Goal: Task Accomplishment & Management: Use online tool/utility

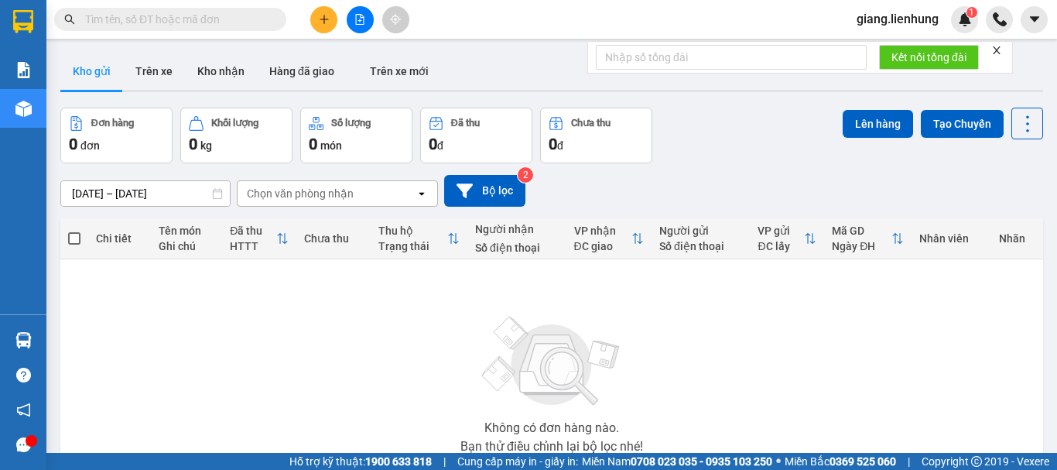
click at [898, 25] on span "giang.lienhung" at bounding box center [897, 18] width 107 height 19
click at [892, 46] on span "Đăng xuất" at bounding box center [903, 47] width 75 height 17
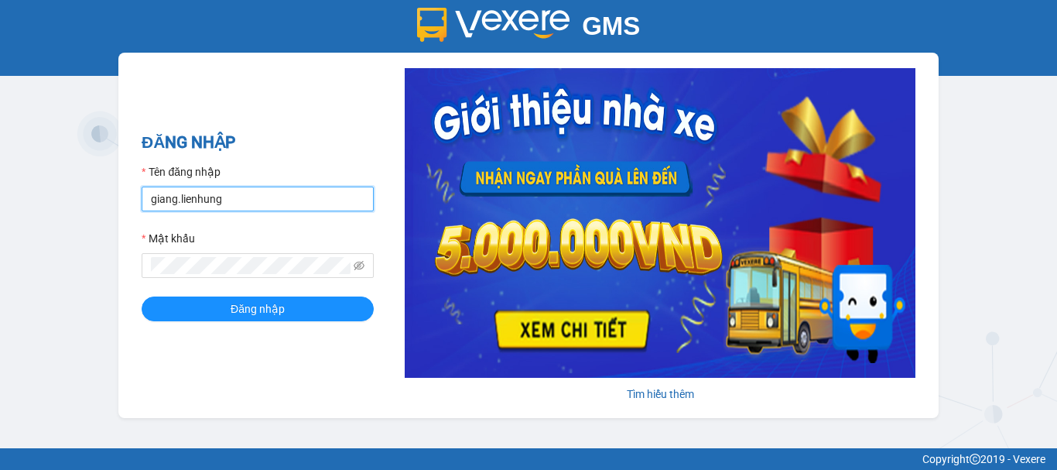
click at [211, 201] on input "giang.lienhung" at bounding box center [258, 198] width 232 height 25
type input "thi.lienhung"
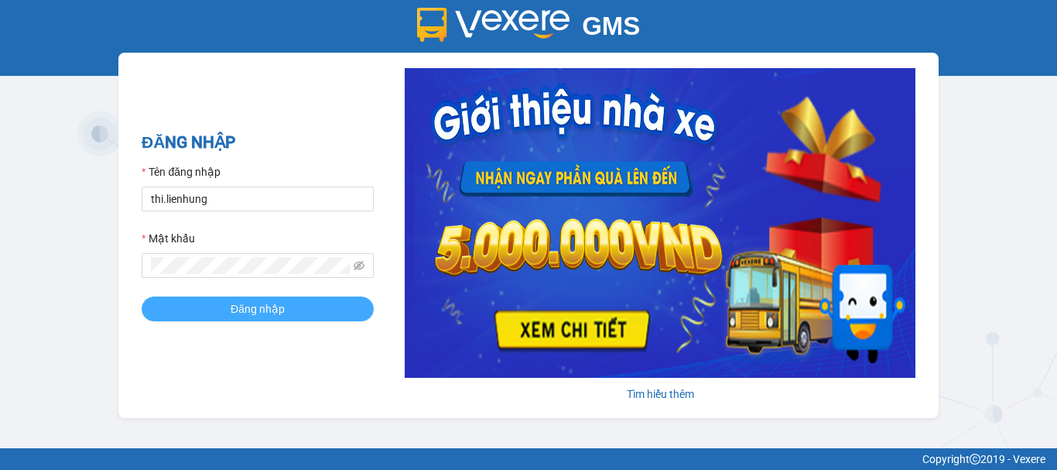
click at [269, 302] on span "Đăng nhập" at bounding box center [258, 308] width 54 height 17
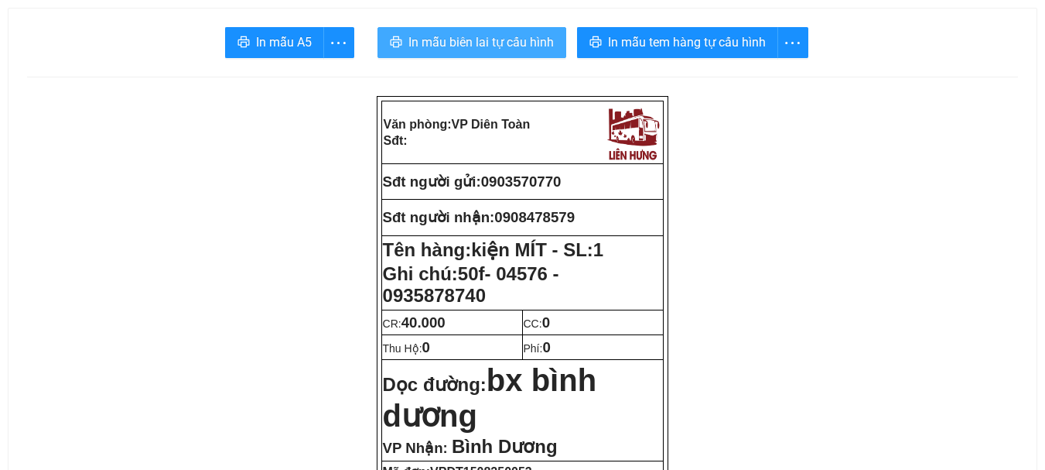
click at [505, 42] on span "In mẫu biên lai tự cấu hình" at bounding box center [480, 41] width 145 height 19
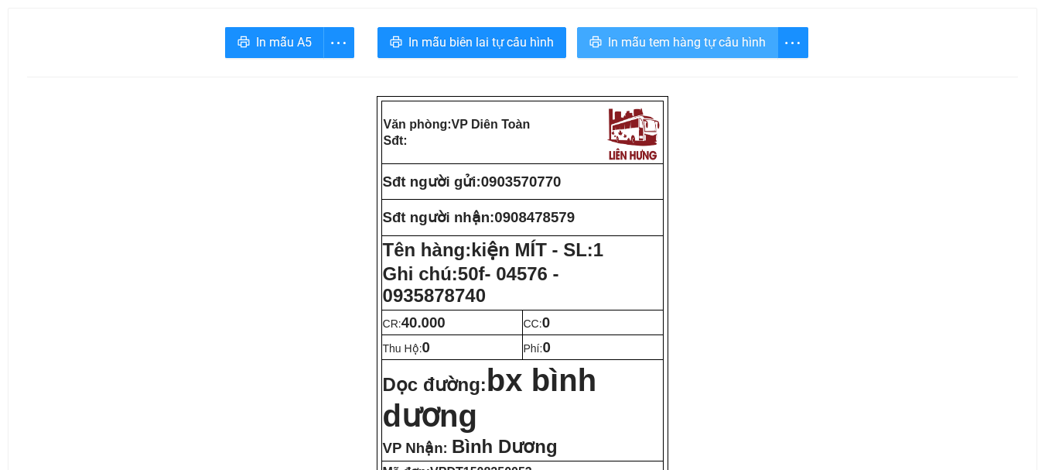
click at [695, 42] on span "In mẫu tem hàng tự cấu hình" at bounding box center [687, 41] width 158 height 19
